Goal: Check status: Check status

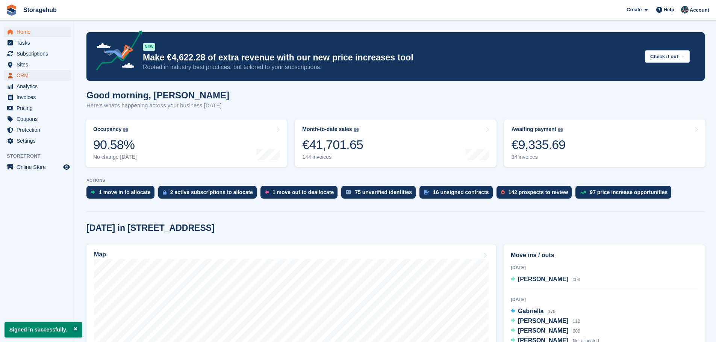
click at [36, 76] on span "CRM" at bounding box center [39, 75] width 45 height 11
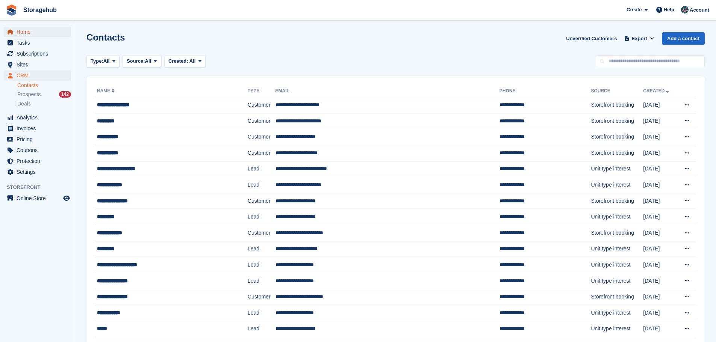
click at [53, 33] on span "Home" at bounding box center [39, 32] width 45 height 11
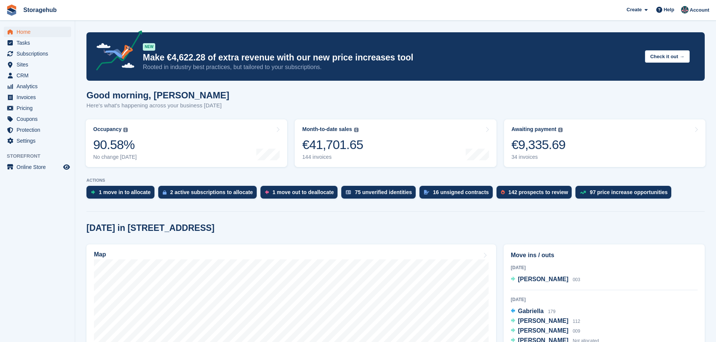
scroll to position [75, 0]
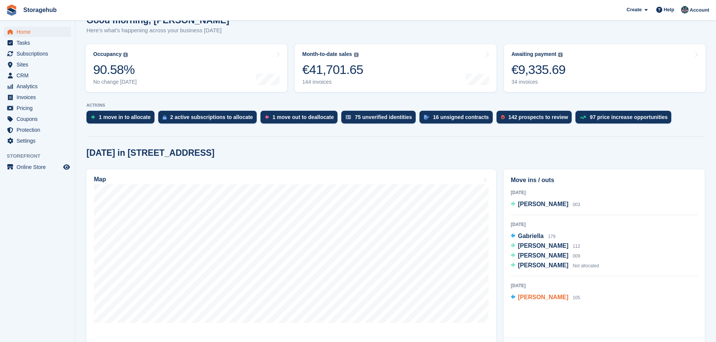
click at [548, 300] on span "[PERSON_NAME]" at bounding box center [543, 297] width 50 height 6
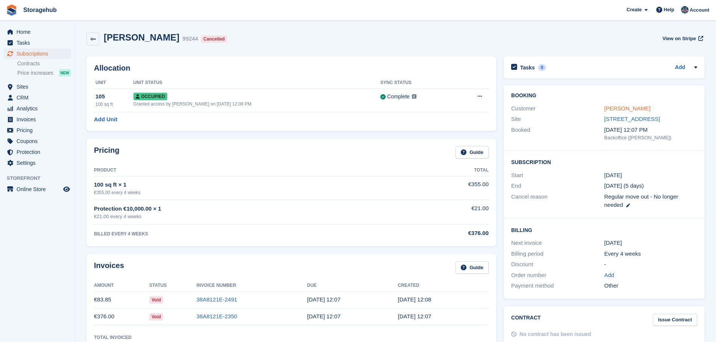
click at [628, 110] on link "[PERSON_NAME]" at bounding box center [627, 108] width 46 height 6
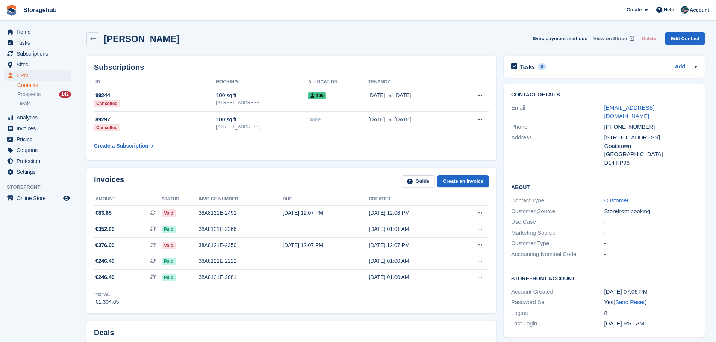
click at [618, 43] on link "View on Stripe" at bounding box center [612, 38] width 45 height 12
